Goal: Task Accomplishment & Management: Manage account settings

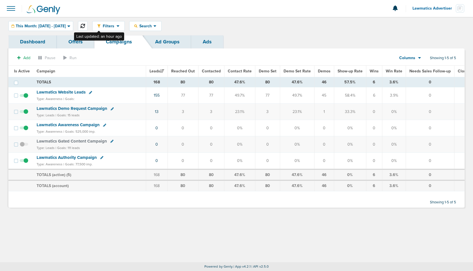
click at [85, 25] on icon at bounding box center [82, 26] width 5 height 5
click at [57, 25] on span "This Month: [DATE] - [DATE]" at bounding box center [41, 26] width 50 height 4
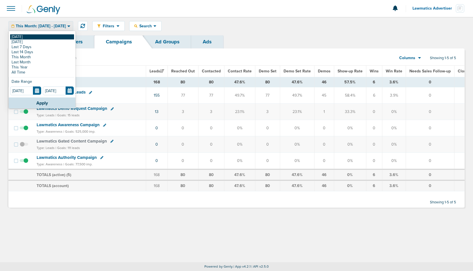
click at [39, 35] on link "[DATE]" at bounding box center [42, 36] width 64 height 5
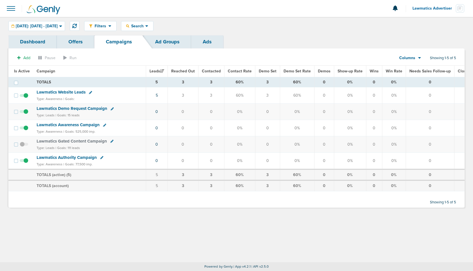
click at [77, 92] on span "Lawmatics Website Leads" at bounding box center [61, 91] width 49 height 5
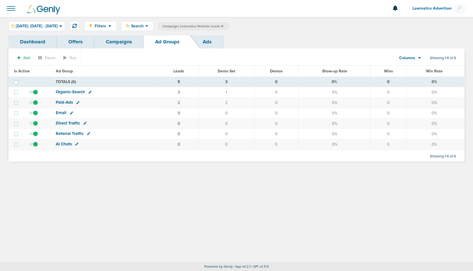
click at [124, 44] on link "Campaigns" at bounding box center [118, 41] width 49 height 13
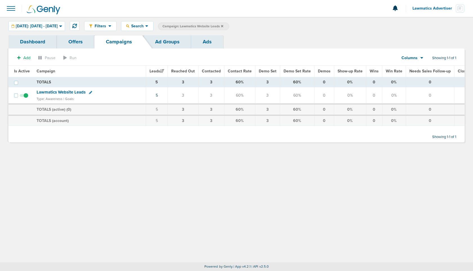
click at [223, 24] on icon at bounding box center [222, 25] width 2 height 3
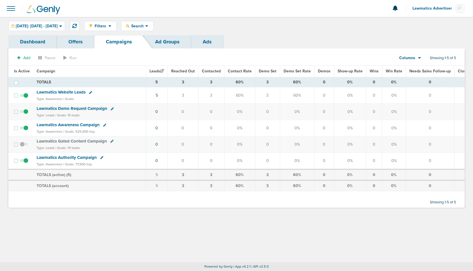
click at [429, 9] on span "Lawmatics Advertiser" at bounding box center [433, 8] width 43 height 4
click at [424, 25] on link "Sign Out" at bounding box center [436, 24] width 56 height 7
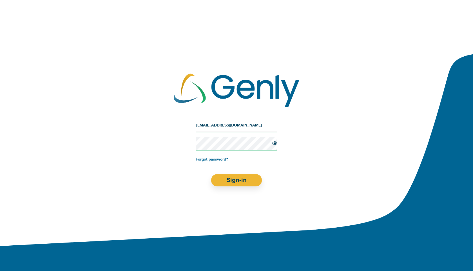
click at [251, 119] on input "[EMAIL_ADDRESS][DOMAIN_NAME]" at bounding box center [237, 125] width 82 height 14
type input "[EMAIL_ADDRESS][DOMAIN_NAME]"
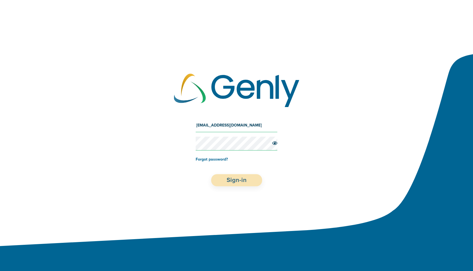
click at [221, 178] on button "Sign-in" at bounding box center [236, 180] width 51 height 12
